Goal: Use online tool/utility: Utilize a website feature to perform a specific function

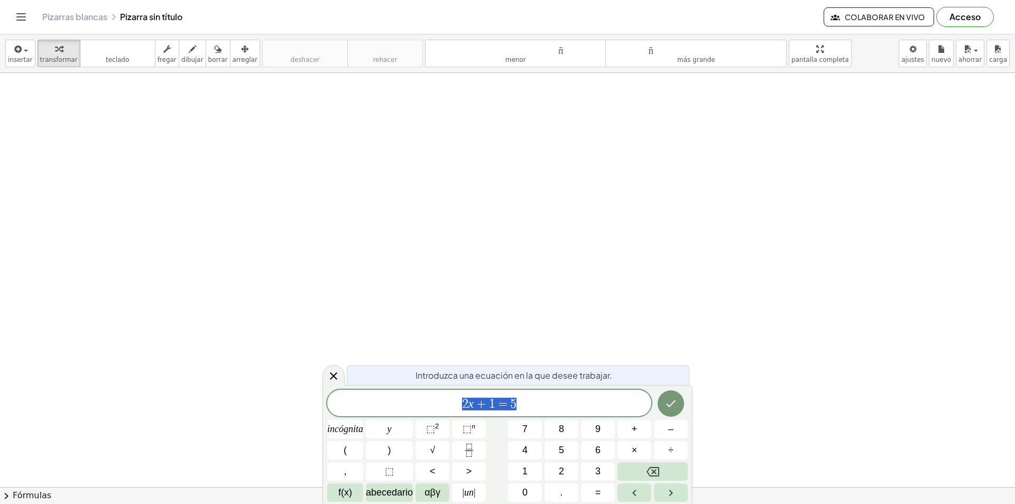
scroll to position [159, 0]
drag, startPoint x: 360, startPoint y: 183, endPoint x: 409, endPoint y: 191, distance: 49.2
click at [424, 204] on div at bounding box center [507, 361] width 1015 height 894
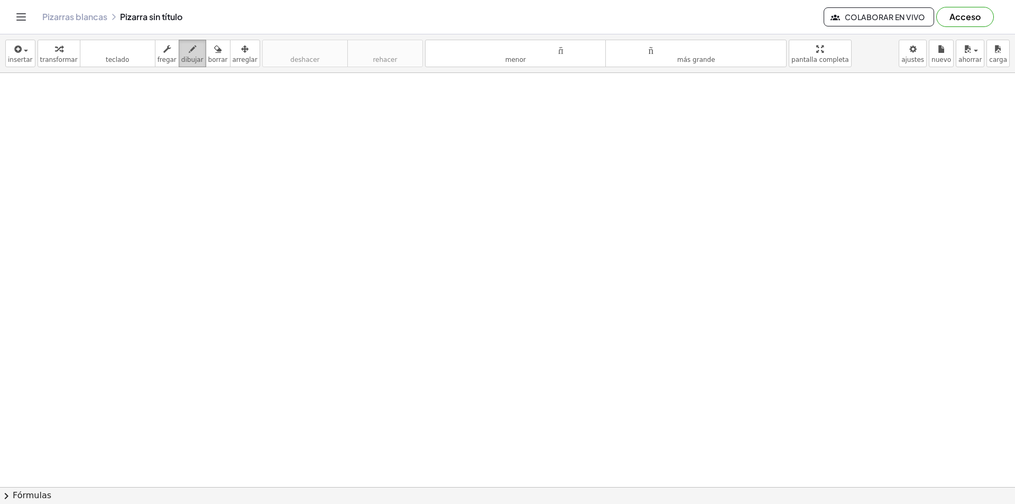
click at [184, 59] on font "dibujar" at bounding box center [192, 59] width 22 height 7
drag, startPoint x: 232, startPoint y: 132, endPoint x: 245, endPoint y: 159, distance: 30.0
click at [245, 159] on div at bounding box center [507, 361] width 1015 height 894
click at [262, 138] on div at bounding box center [507, 361] width 1015 height 894
drag, startPoint x: 263, startPoint y: 142, endPoint x: 269, endPoint y: 150, distance: 9.5
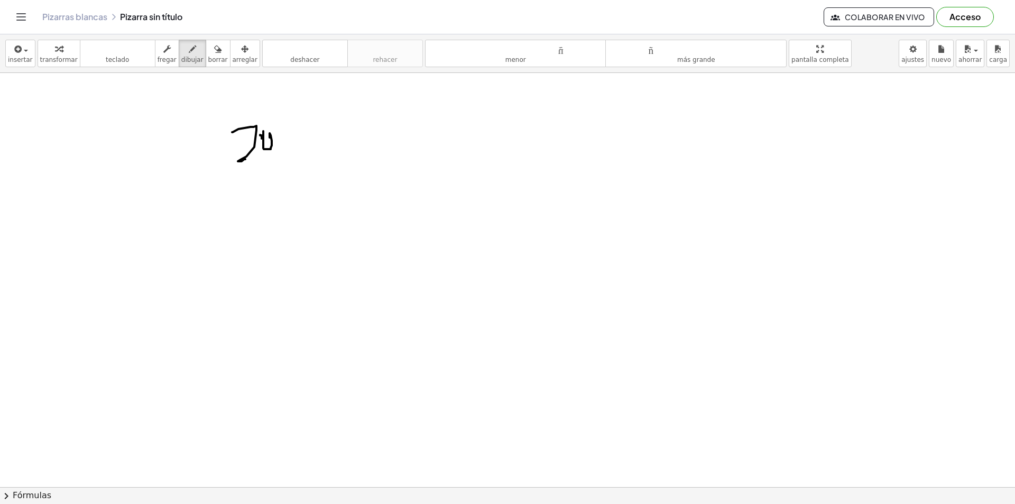
click at [269, 150] on div at bounding box center [507, 361] width 1015 height 894
click at [214, 59] on button "borrar" at bounding box center [218, 53] width 25 height 27
drag, startPoint x: 247, startPoint y: 136, endPoint x: 241, endPoint y: 144, distance: 9.4
click at [238, 145] on div at bounding box center [507, 361] width 1015 height 894
click at [109, 59] on font "teclado" at bounding box center [117, 59] width 23 height 7
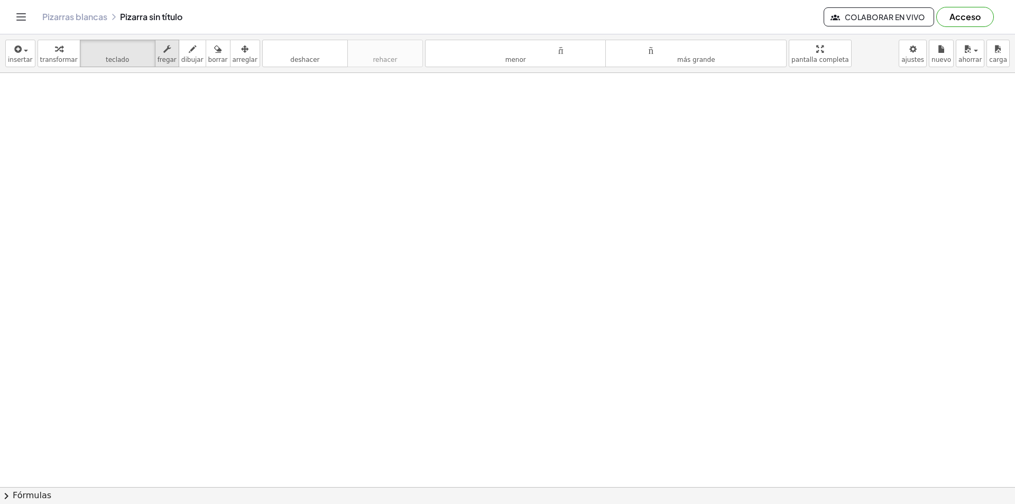
click at [158, 63] on font "fregar" at bounding box center [167, 59] width 19 height 7
click at [181, 58] on font "dibujar" at bounding box center [192, 59] width 22 height 7
click at [188, 56] on font "dibujar" at bounding box center [192, 59] width 22 height 7
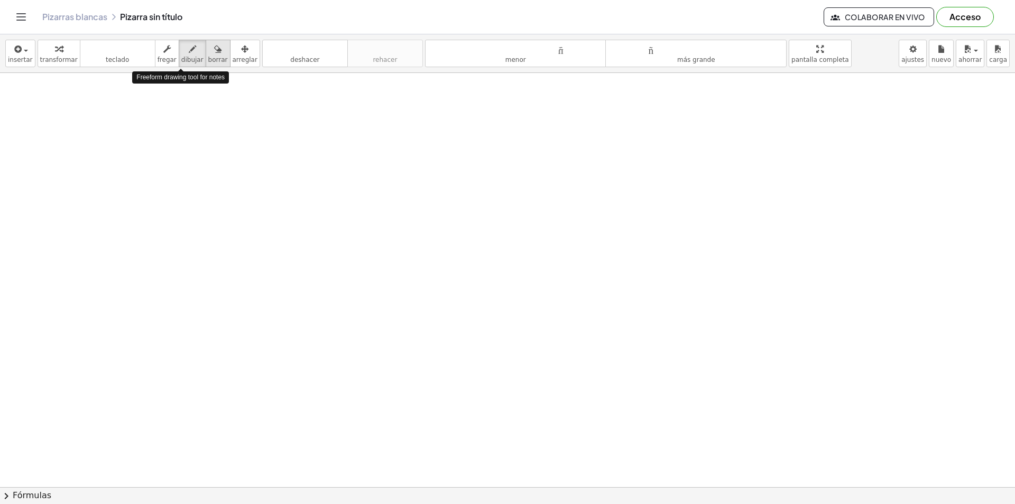
click at [214, 55] on icon "button" at bounding box center [217, 49] width 7 height 13
drag, startPoint x: 413, startPoint y: 102, endPoint x: 477, endPoint y: 97, distance: 64.2
click at [442, 101] on div at bounding box center [507, 361] width 1015 height 894
click at [299, 57] on font "deshacer" at bounding box center [304, 59] width 29 height 7
click at [164, 62] on font "fregar" at bounding box center [167, 59] width 19 height 7
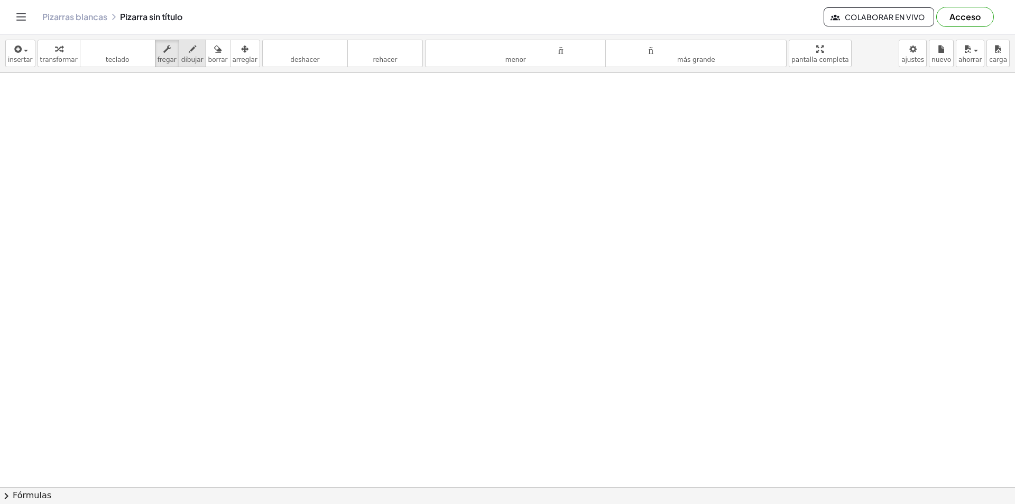
click at [181, 60] on font "dibujar" at bounding box center [192, 59] width 22 height 7
click at [126, 52] on font "teclado" at bounding box center [117, 49] width 70 height 10
click at [262, 184] on div at bounding box center [507, 361] width 1015 height 894
click at [382, 175] on div at bounding box center [507, 361] width 1015 height 894
drag, startPoint x: 158, startPoint y: 116, endPoint x: 248, endPoint y: 178, distance: 109.5
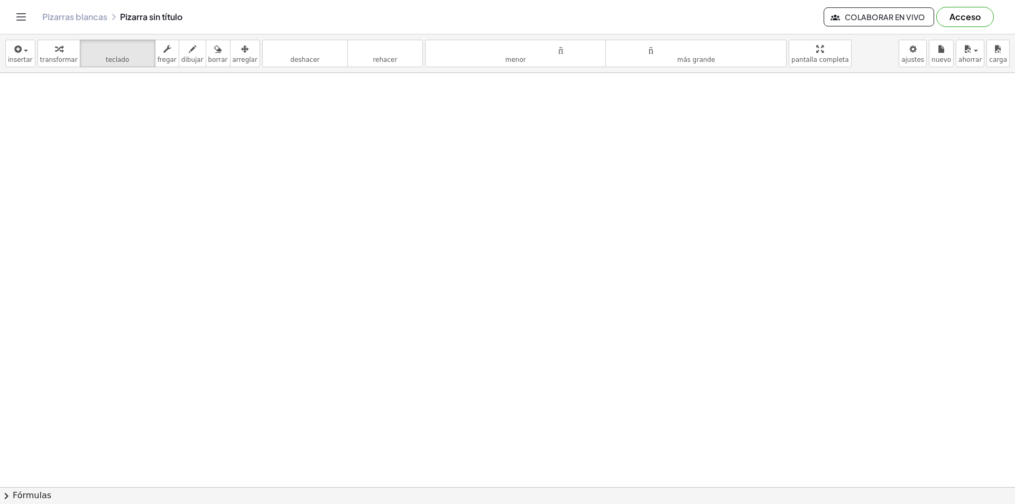
click at [248, 178] on div at bounding box center [507, 361] width 1015 height 894
click at [131, 55] on icon "teclado" at bounding box center [117, 49] width 70 height 13
click at [88, 54] on icon "teclado" at bounding box center [117, 49] width 70 height 13
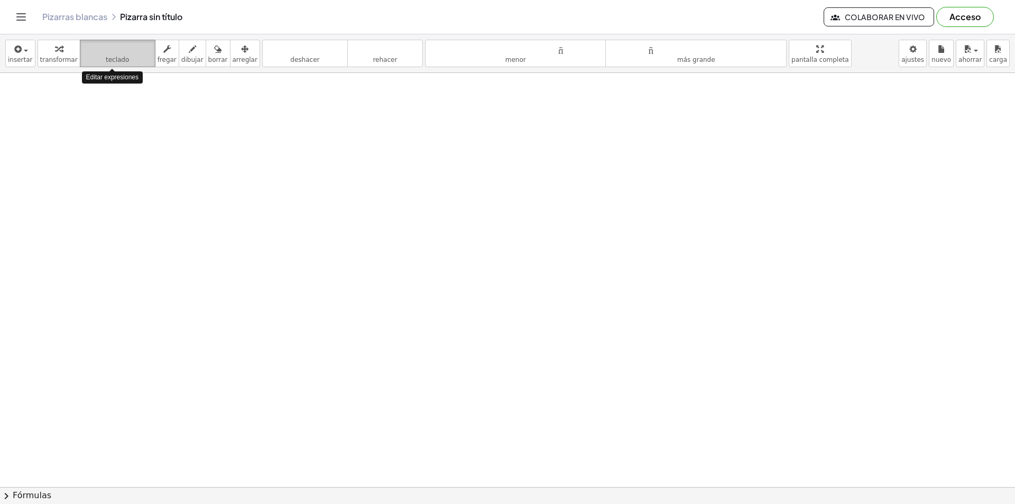
drag, startPoint x: 99, startPoint y: 54, endPoint x: 103, endPoint y: 60, distance: 6.6
click at [103, 60] on button "teclado teclado" at bounding box center [118, 53] width 76 height 27
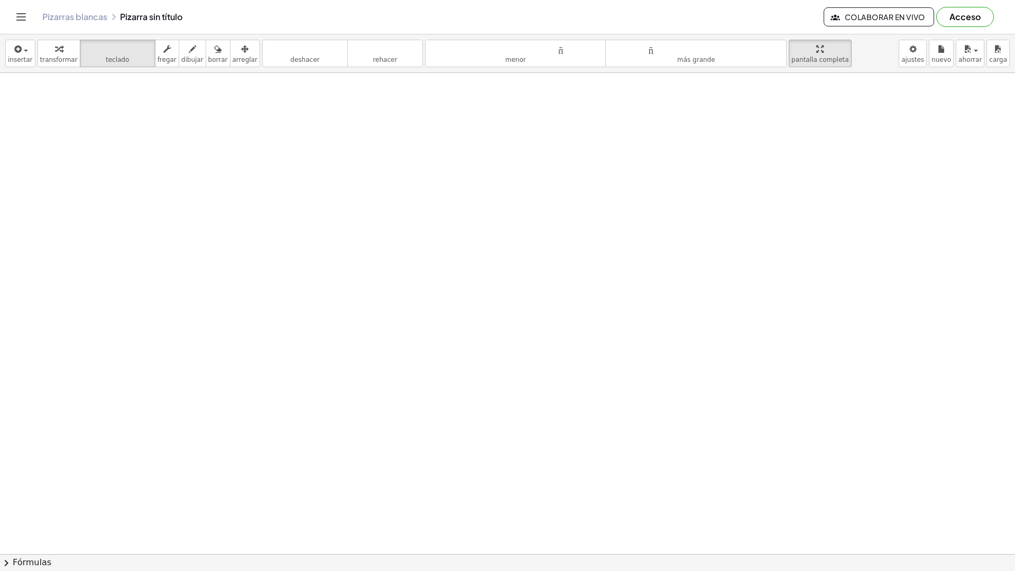
drag, startPoint x: 800, startPoint y: 52, endPoint x: 800, endPoint y: 98, distance: 46.0
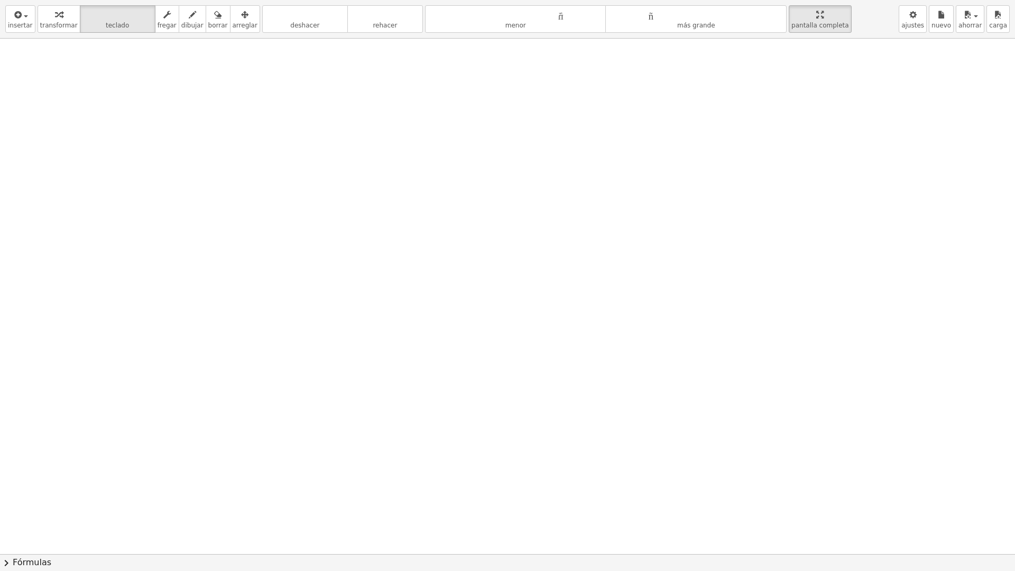
click at [800, 98] on div "insertar Seleccione uno: Expresión matemática Función Texto Vídeo de YouTube Gr…" at bounding box center [507, 285] width 1015 height 571
drag, startPoint x: 784, startPoint y: 18, endPoint x: 784, endPoint y: -28, distance: 46.0
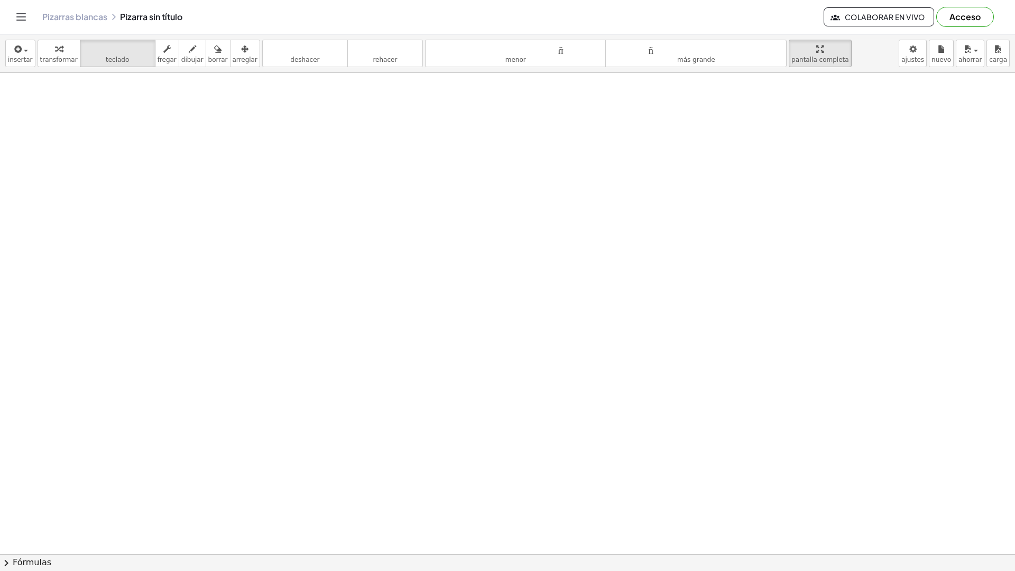
click at [784, 0] on html "Actividades matemáticas fáciles de comprender Empezar Banco de actividades Trab…" at bounding box center [507, 285] width 1015 height 571
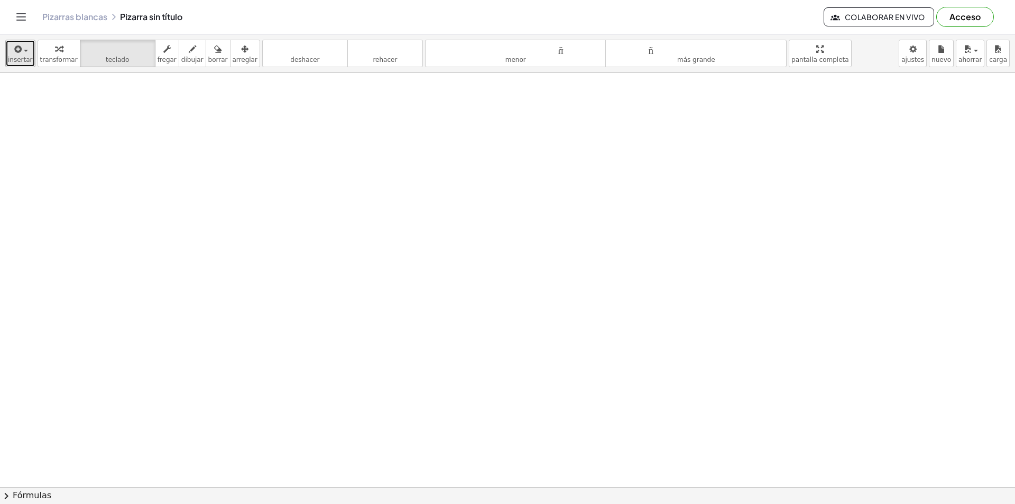
click at [25, 58] on font "insertar" at bounding box center [20, 59] width 25 height 7
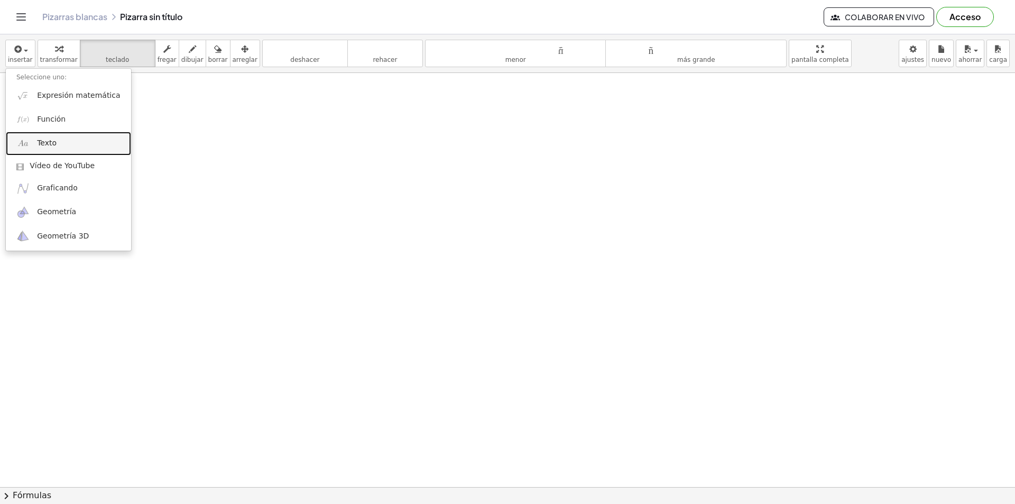
click at [90, 136] on link "Texto" at bounding box center [68, 144] width 125 height 24
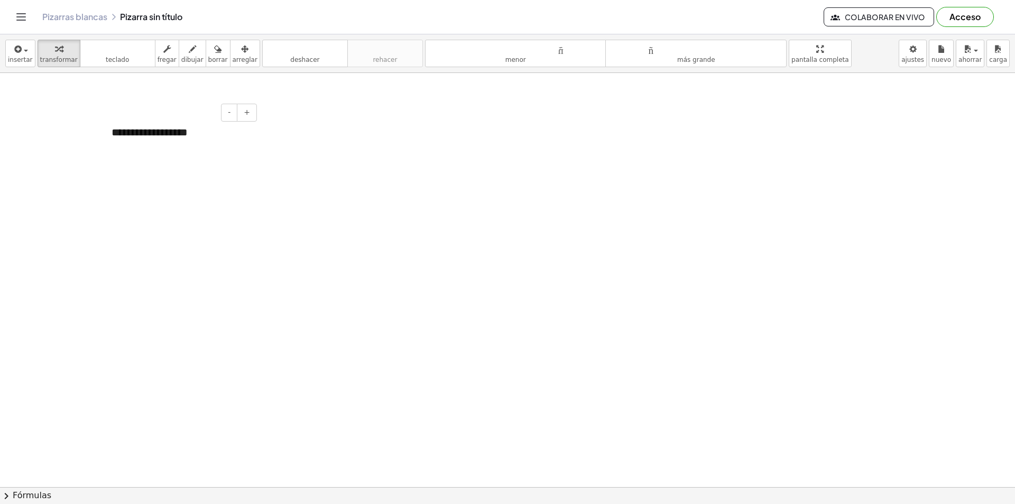
click at [236, 140] on div "**********" at bounding box center [180, 132] width 159 height 36
drag, startPoint x: 234, startPoint y: 137, endPoint x: 124, endPoint y: 140, distance: 110.0
click at [125, 140] on div "**********" at bounding box center [180, 132] width 159 height 36
click at [140, 146] on div "**********" at bounding box center [180, 132] width 159 height 36
drag, startPoint x: 214, startPoint y: 134, endPoint x: 0, endPoint y: 135, distance: 213.6
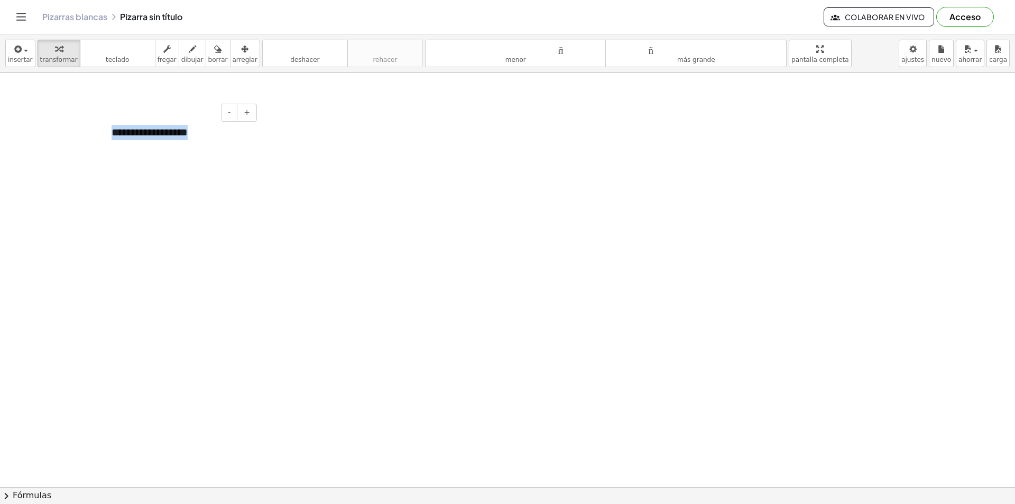
click at [0, 135] on div "**********" at bounding box center [507, 487] width 1015 height 828
